Goal: Task Accomplishment & Management: Manage account settings

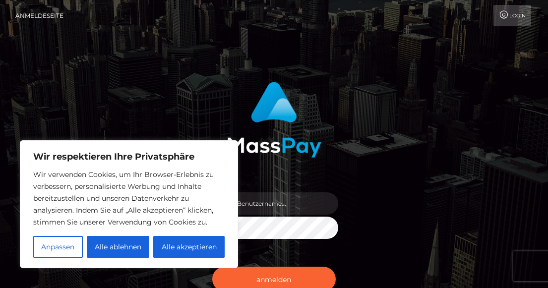
click at [507, 13] on icon at bounding box center [504, 15] width 10 height 8
click at [506, 11] on icon at bounding box center [504, 15] width 10 height 8
click at [315, 200] on input "text" at bounding box center [283, 204] width 111 height 22
type input "[EMAIL_ADDRESS][DOMAIN_NAME]"
click at [132, 247] on font "Alle ablehnen" at bounding box center [118, 247] width 47 height 9
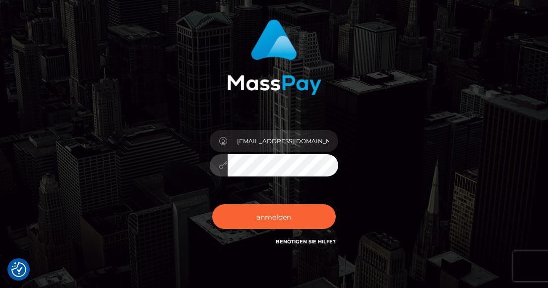
scroll to position [66, 0]
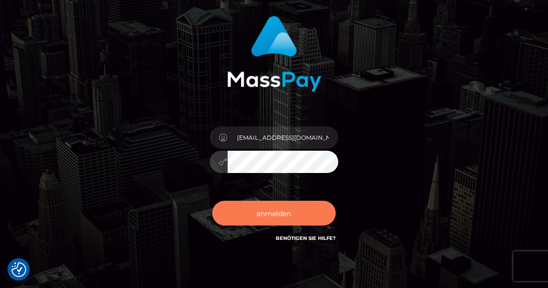
click at [304, 208] on button "anmelden" at bounding box center [274, 213] width 124 height 25
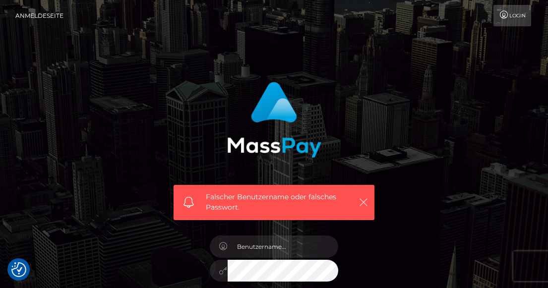
click at [361, 202] on icon "button" at bounding box center [364, 203] width 10 height 10
click at [362, 201] on icon "button" at bounding box center [364, 203] width 10 height 10
